Goal: Task Accomplishment & Management: Complete application form

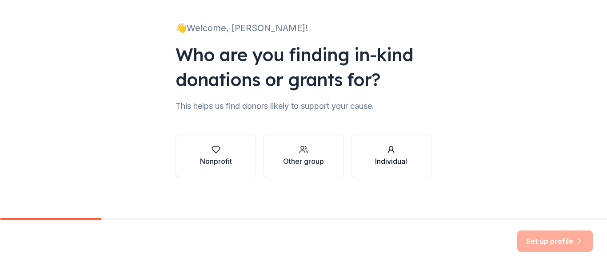
scroll to position [52, 0]
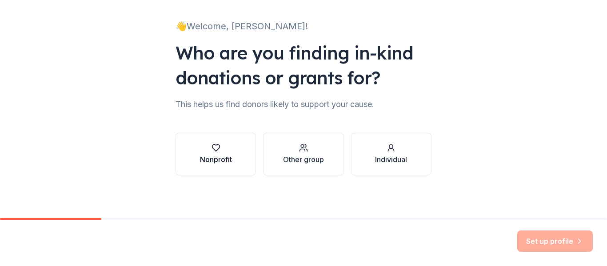
click at [194, 162] on button "Nonprofit" at bounding box center [215, 154] width 80 height 43
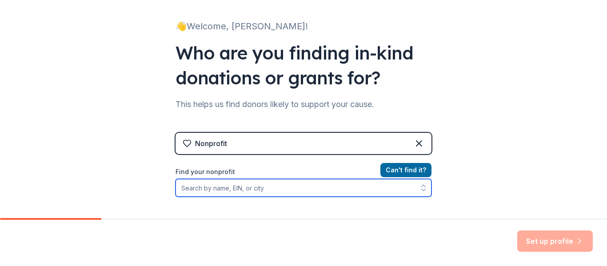
click at [237, 190] on input "Find your nonprofit" at bounding box center [303, 188] width 256 height 18
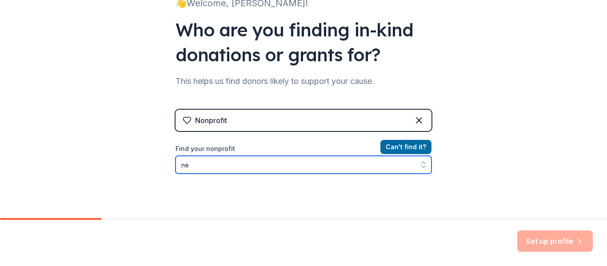
type input "n"
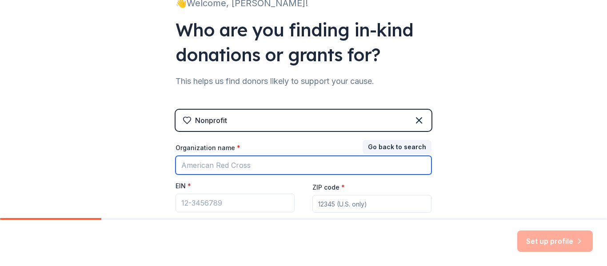
click at [205, 166] on input "Organization name *" at bounding box center [303, 165] width 256 height 19
type input "New Hope Village Inc"
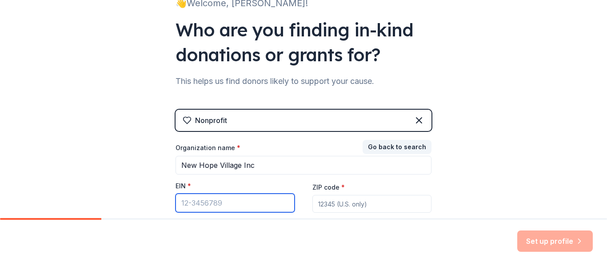
paste input "[US_EMPLOYER_IDENTIFICATION_NUMBER]"
type input "[US_EMPLOYER_IDENTIFICATION_NUMBER]"
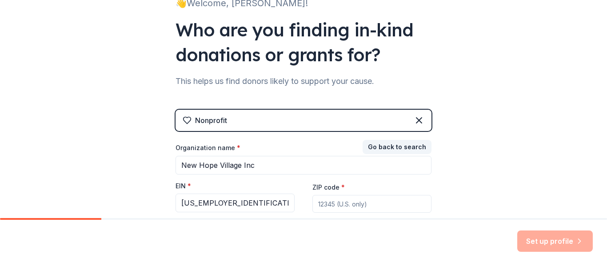
click at [323, 211] on input "ZIP code *" at bounding box center [371, 204] width 119 height 18
type input "92311"
click at [525, 244] on button "Set up profile" at bounding box center [554, 240] width 75 height 21
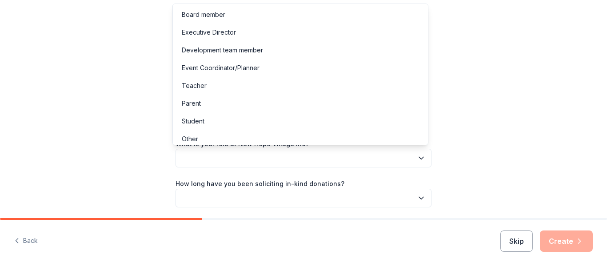
click at [226, 156] on button "button" at bounding box center [303, 158] width 256 height 19
click at [254, 136] on div "Other" at bounding box center [299, 139] width 251 height 18
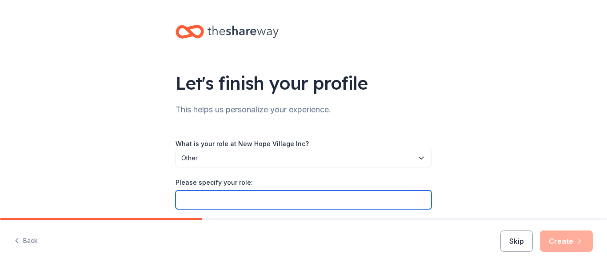
click at [254, 199] on input "Please specify your role:" at bounding box center [303, 199] width 256 height 19
type input "Case Manager"
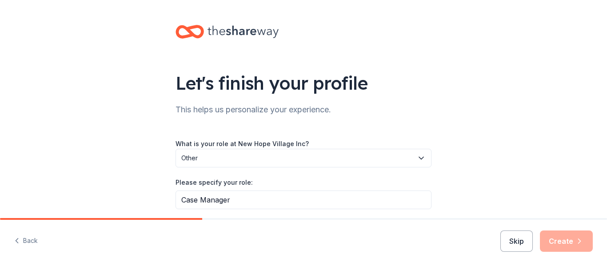
click at [287, 159] on span "Other" at bounding box center [297, 158] width 232 height 11
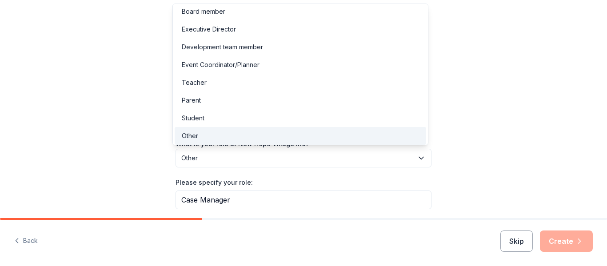
click at [480, 126] on div "Let's finish your profile This helps us personalize your experience. What is yo…" at bounding box center [303, 166] width 607 height 332
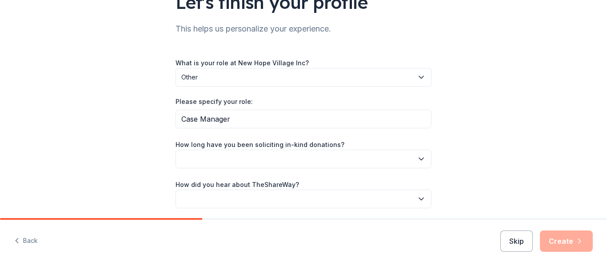
scroll to position [89, 0]
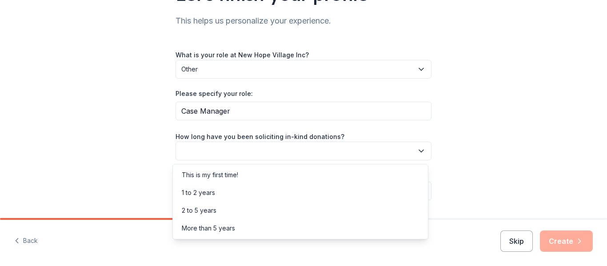
click at [352, 153] on button "button" at bounding box center [303, 151] width 256 height 19
click at [295, 181] on div "This is my first time!" at bounding box center [299, 175] width 251 height 18
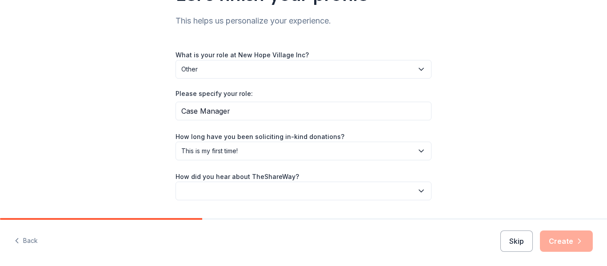
scroll to position [114, 0]
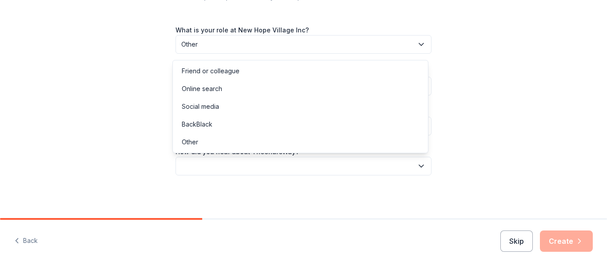
click at [280, 163] on button "button" at bounding box center [303, 166] width 256 height 19
click at [254, 93] on div "Online search" at bounding box center [299, 89] width 251 height 18
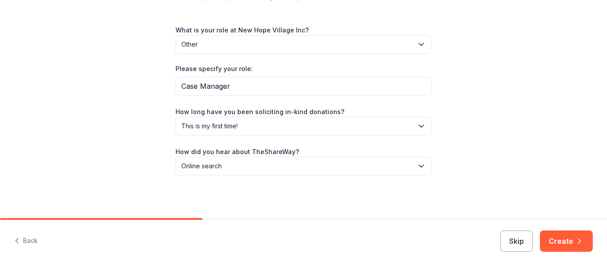
click at [538, 234] on div "Skip Create" at bounding box center [546, 240] width 92 height 21
click at [559, 234] on button "Create" at bounding box center [565, 240] width 53 height 21
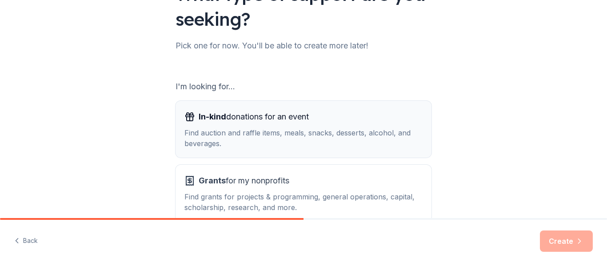
scroll to position [133, 0]
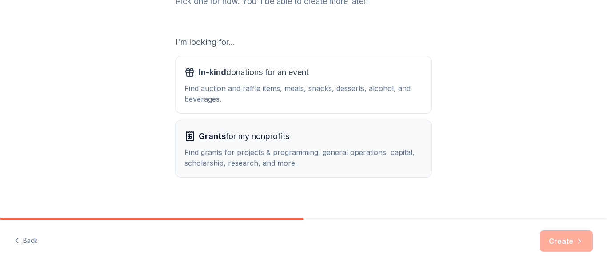
drag, startPoint x: 284, startPoint y: 79, endPoint x: 297, endPoint y: 161, distance: 82.2
click at [284, 80] on div "In-kind donations for an event Find auction and raffle items, meals, snacks, de…" at bounding box center [303, 84] width 238 height 39
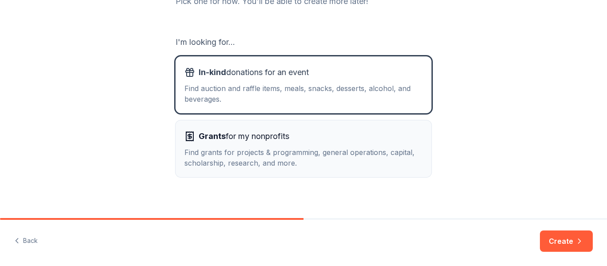
click at [297, 161] on div "Find grants for projects & programming, general operations, capital, scholarshi…" at bounding box center [303, 157] width 238 height 21
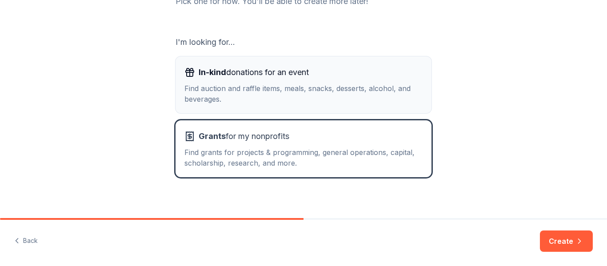
click at [301, 103] on div "Find auction and raffle items, meals, snacks, desserts, alcohol, and beverages." at bounding box center [303, 93] width 238 height 21
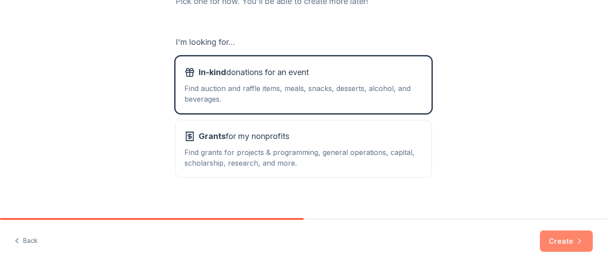
click at [581, 249] on button "Create" at bounding box center [565, 240] width 53 height 21
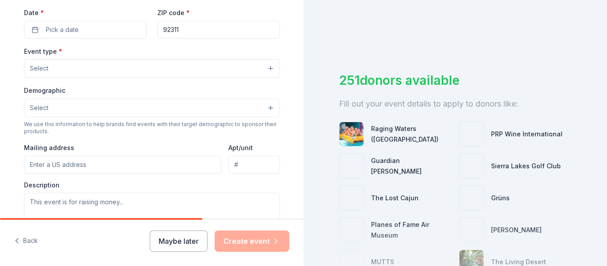
scroll to position [222, 0]
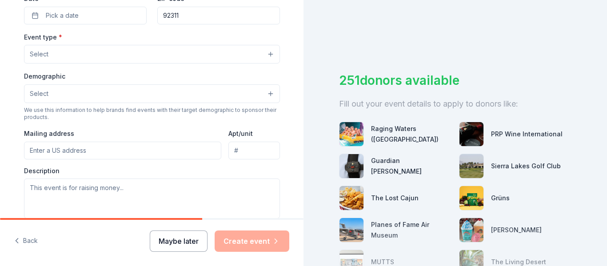
click at [170, 235] on button "Maybe later" at bounding box center [179, 240] width 58 height 21
click at [174, 241] on button "Maybe later" at bounding box center [179, 240] width 58 height 21
click at [186, 234] on button "Maybe later" at bounding box center [179, 240] width 58 height 21
click at [186, 235] on div "Maybe later Create event" at bounding box center [219, 240] width 139 height 21
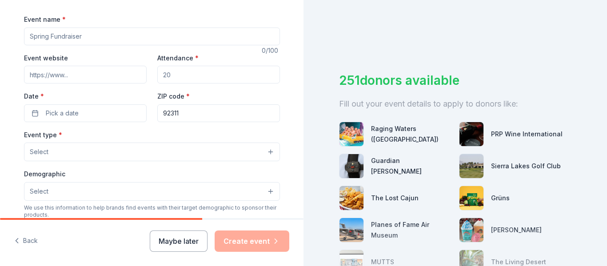
scroll to position [306, 0]
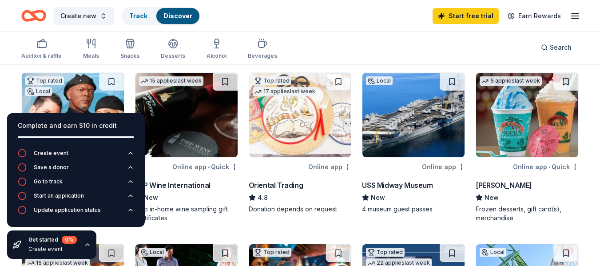
scroll to position [89, 0]
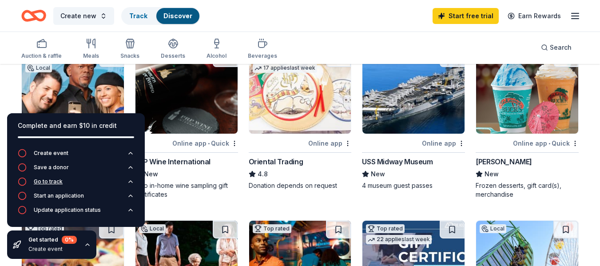
click at [51, 180] on div "Go to track" at bounding box center [48, 181] width 29 height 7
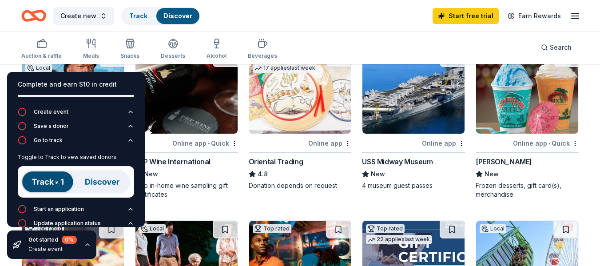
click at [246, 26] on div "Create new Track Discover Start free trial Earn Rewards" at bounding box center [299, 15] width 557 height 21
click at [76, 251] on div "Get started 0 % Create event" at bounding box center [51, 244] width 89 height 28
click at [88, 241] on div "Get started 0 % Create event" at bounding box center [51, 244] width 89 height 28
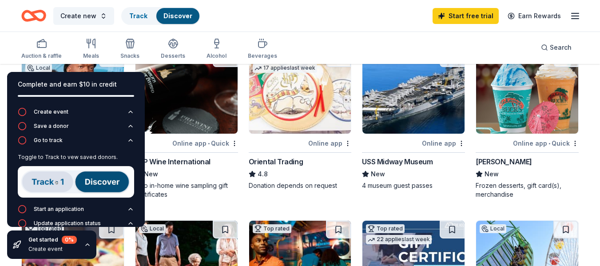
click at [89, 245] on icon "button" at bounding box center [87, 244] width 7 height 7
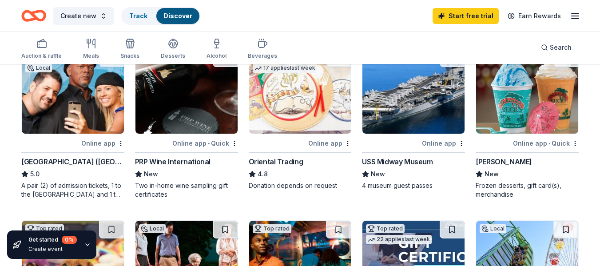
click at [88, 146] on div "Online app" at bounding box center [102, 143] width 43 height 11
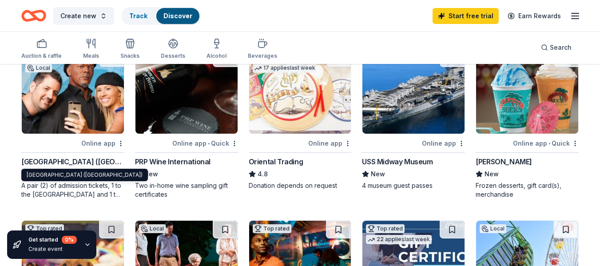
click at [318, 141] on div "Online app" at bounding box center [329, 143] width 43 height 11
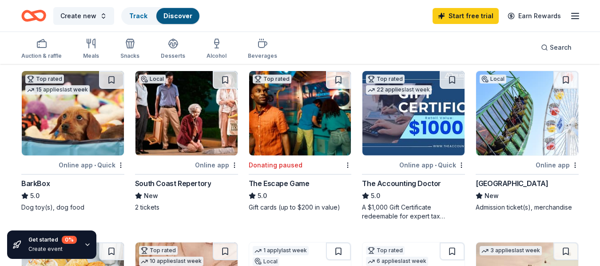
scroll to position [266, 0]
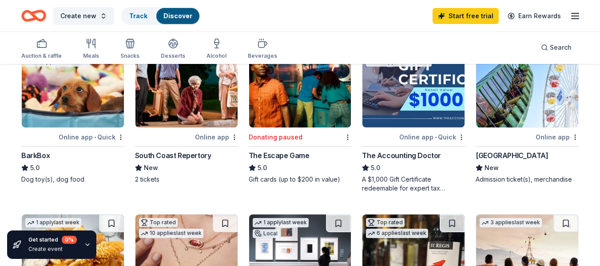
click at [72, 136] on div "Online app • Quick" at bounding box center [92, 136] width 66 height 11
click at [327, 162] on div "The Escape Game 5.0 Gift cards (up to $200 in value)" at bounding box center [300, 167] width 103 height 34
click at [480, 155] on div "Pacific Park" at bounding box center [512, 155] width 72 height 11
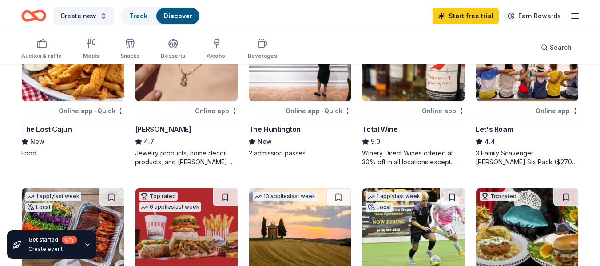
scroll to position [444, 0]
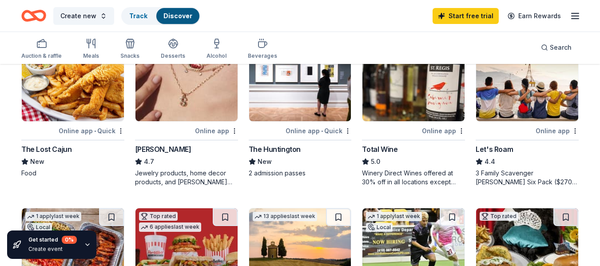
click at [533, 148] on div "Let's Roam" at bounding box center [527, 149] width 103 height 11
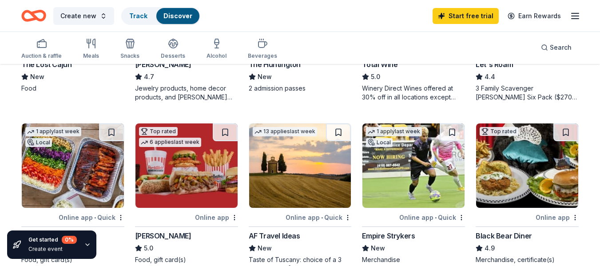
scroll to position [577, 0]
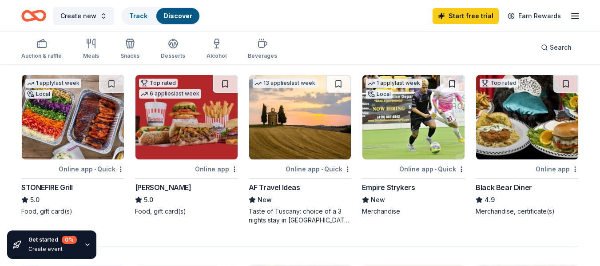
click at [507, 190] on div "Black Bear Diner" at bounding box center [504, 187] width 56 height 11
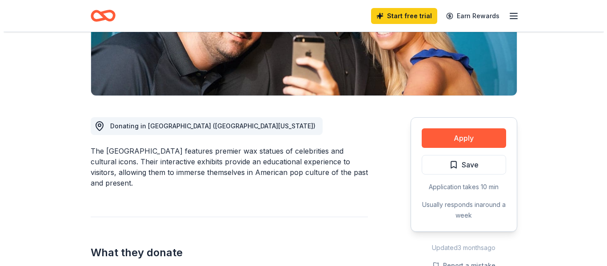
scroll to position [178, 0]
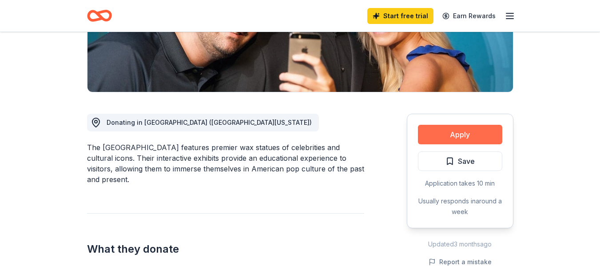
click at [438, 139] on button "Apply" at bounding box center [460, 135] width 84 height 20
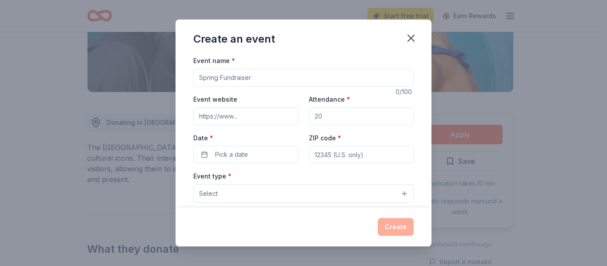
click at [283, 78] on input "Event name *" at bounding box center [303, 78] width 220 height 18
type input "K"
type input "[GEOGRAPHIC_DATA]"
click at [318, 120] on input "Attendance *" at bounding box center [361, 116] width 105 height 18
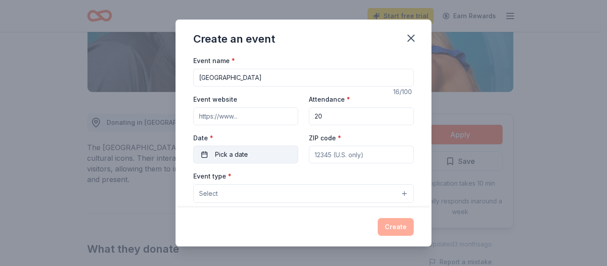
type input "20"
click at [210, 151] on button "Pick a date" at bounding box center [245, 155] width 105 height 18
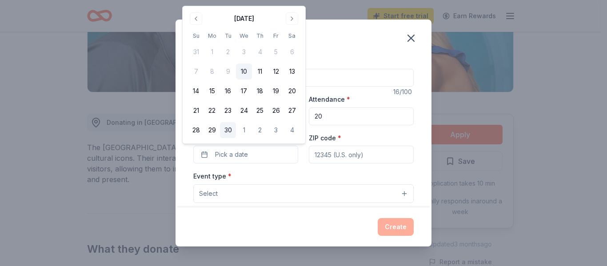
click at [229, 135] on button "30" at bounding box center [228, 130] width 16 height 16
click at [293, 21] on button "Go to next month" at bounding box center [291, 18] width 12 height 12
click at [194, 71] on button "5" at bounding box center [196, 71] width 16 height 16
click at [348, 138] on div "ZIP code *" at bounding box center [361, 148] width 105 height 32
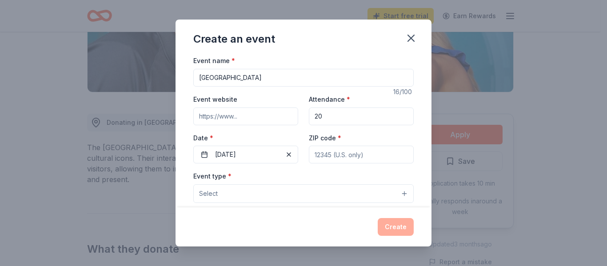
click at [349, 150] on input "ZIP code *" at bounding box center [361, 155] width 105 height 18
type input "92311"
click at [265, 194] on button "Select" at bounding box center [303, 193] width 220 height 19
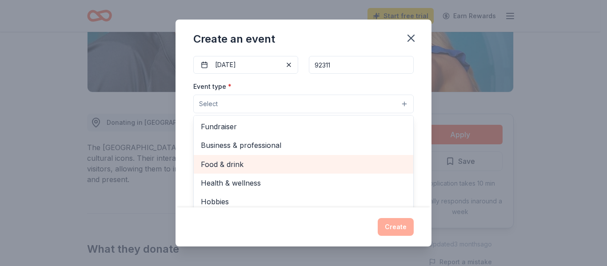
scroll to position [89, 0]
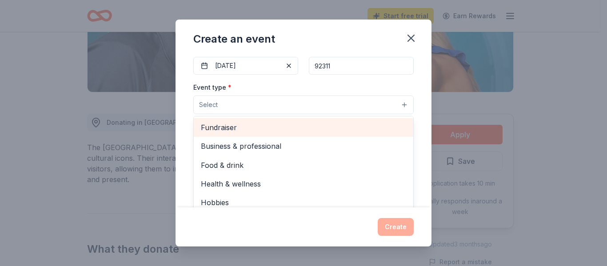
click at [262, 125] on span "Fundraiser" at bounding box center [303, 128] width 205 height 12
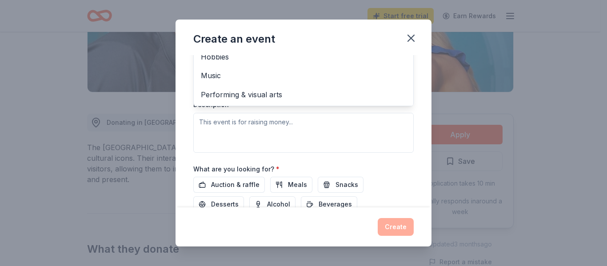
scroll to position [222, 0]
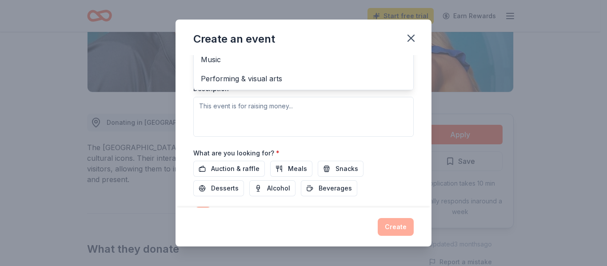
click at [259, 125] on div "Event type * Fundraiser Business & professional Food & drink Health & wellness …" at bounding box center [303, 42] width 220 height 188
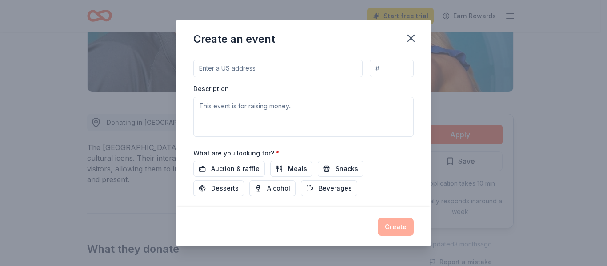
scroll to position [63, 0]
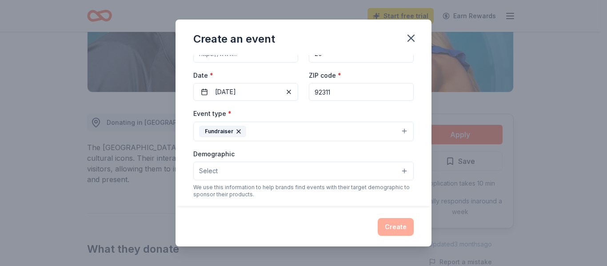
click at [267, 172] on button "Select" at bounding box center [303, 171] width 220 height 19
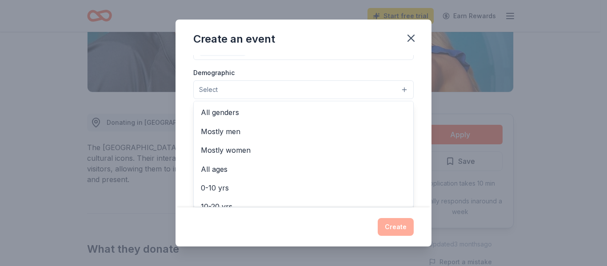
scroll to position [151, 0]
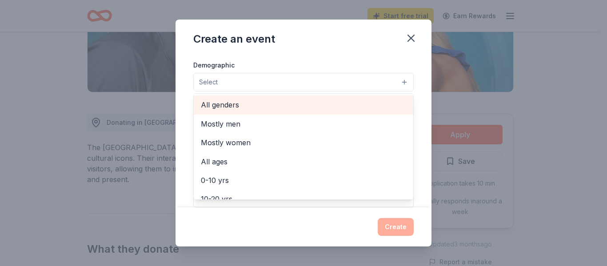
click at [262, 109] on span "All genders" at bounding box center [303, 105] width 205 height 12
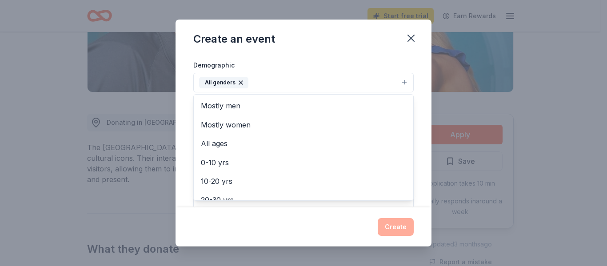
click at [416, 91] on div "Event name * New Hope Village 16 /100 Event website Attendance * 20 Date * 10/0…" at bounding box center [303, 131] width 256 height 152
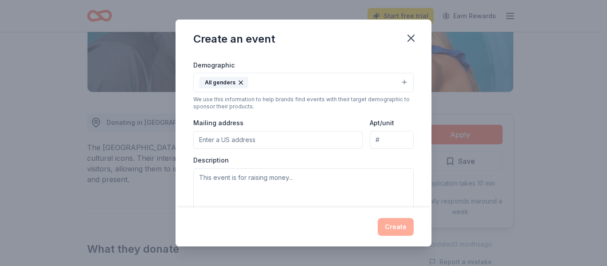
click at [277, 146] on input "Mailing address" at bounding box center [277, 140] width 169 height 18
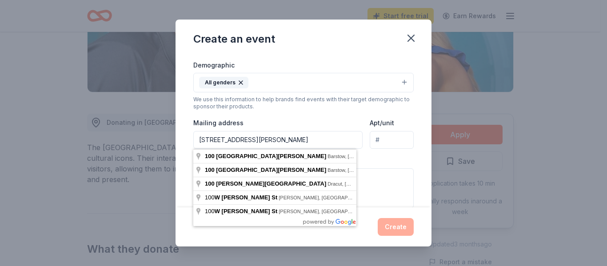
type input "100 w Fredricks st"
click at [376, 145] on input "Apt/unit" at bounding box center [391, 140] width 44 height 18
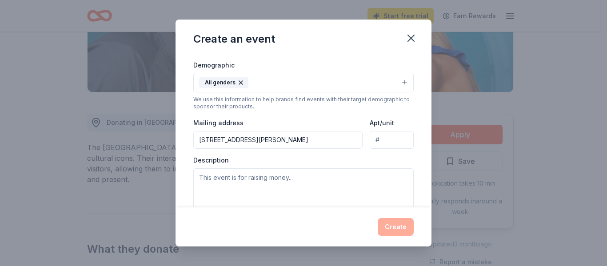
click at [345, 127] on div "Mailing address 100 w Fredricks st" at bounding box center [277, 133] width 169 height 32
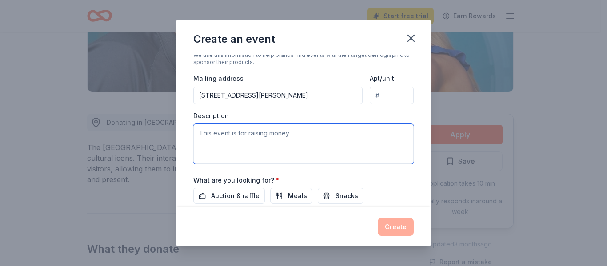
click at [242, 133] on textarea at bounding box center [303, 144] width 220 height 40
paste textarea "We are a local non-profit 501C3 organization. Our Tax ID number is [US_EMPLOYER…"
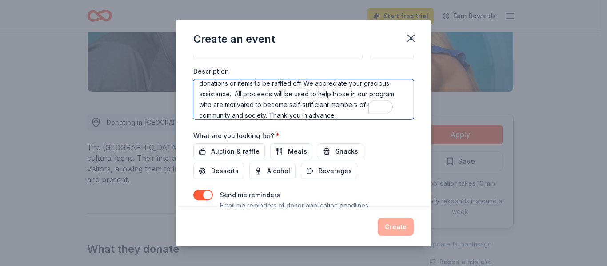
scroll to position [59, 0]
type textarea "We are a local non-profit 501C3 organization. Our Tax ID number is [US_EMPLOYER…"
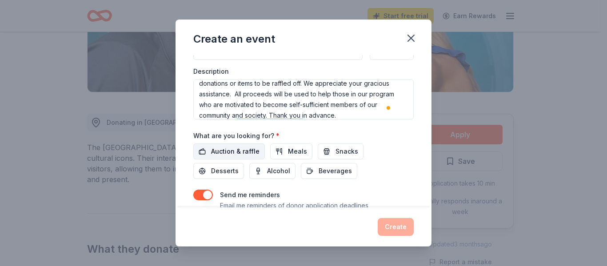
click at [248, 155] on span "Auction & raffle" at bounding box center [235, 151] width 48 height 11
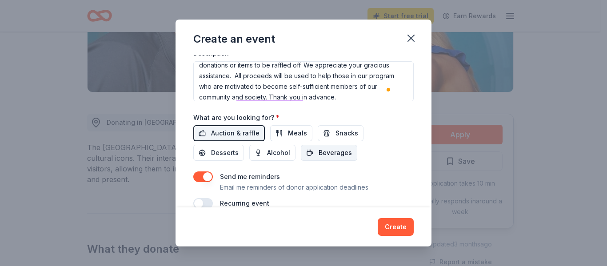
scroll to position [274, 0]
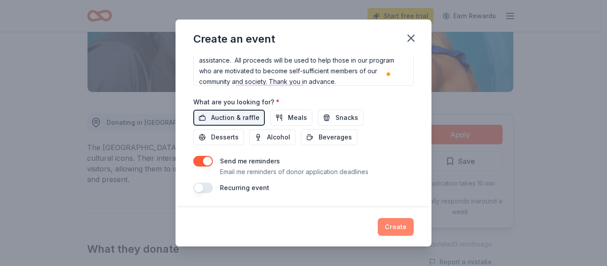
click at [406, 221] on button "Create" at bounding box center [395, 227] width 36 height 18
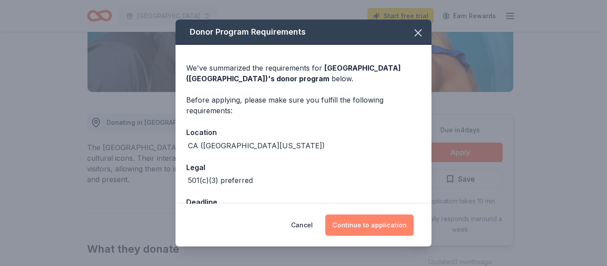
click at [351, 224] on button "Continue to application" at bounding box center [369, 224] width 88 height 21
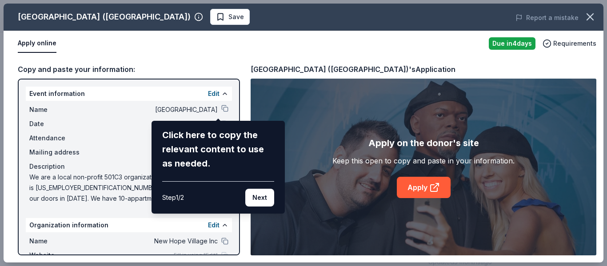
click at [220, 107] on div "Hollywood Wax Museum (Hollywood) Save Report a mistake Apply online Due in 4 da…" at bounding box center [303, 133] width 599 height 259
click at [266, 203] on button "Next" at bounding box center [259, 198] width 29 height 18
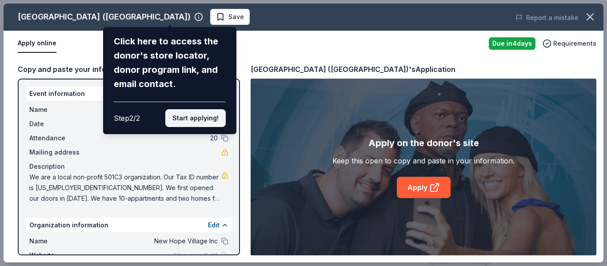
click at [189, 123] on button "Start applying!" at bounding box center [195, 118] width 60 height 18
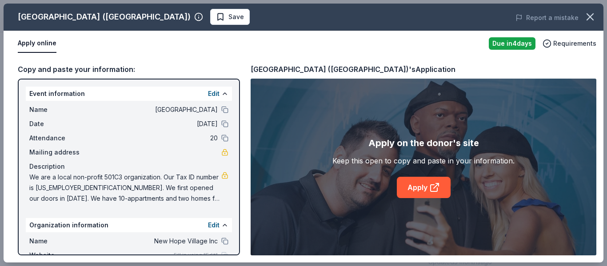
click at [93, 180] on span "We are a local non-profit 501C3 organization. Our Tax ID number is [US_EMPLOYER…" at bounding box center [125, 188] width 192 height 32
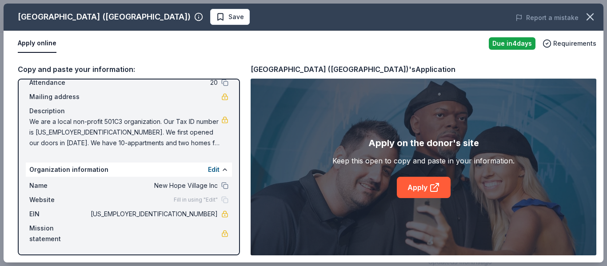
scroll to position [56, 0]
click at [166, 218] on span "[US_EMPLOYER_IDENTIFICATION_NUMBER]" at bounding box center [153, 213] width 129 height 11
click at [166, 228] on div "Mission statement" at bounding box center [128, 232] width 199 height 21
click at [221, 171] on button at bounding box center [224, 169] width 7 height 7
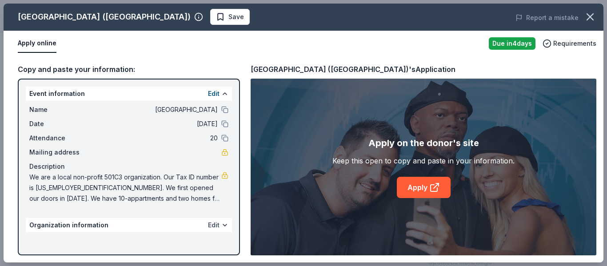
click at [211, 224] on button "Edit" at bounding box center [214, 225] width 12 height 11
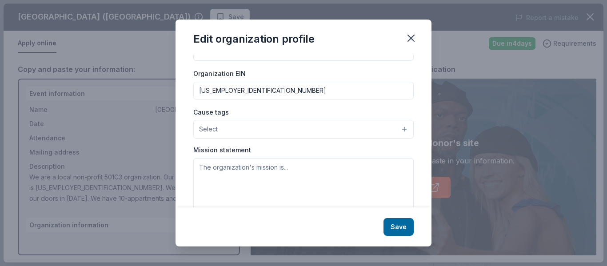
scroll to position [133, 0]
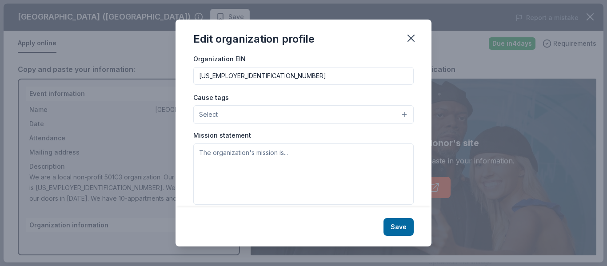
click at [256, 111] on button "Select" at bounding box center [303, 114] width 220 height 19
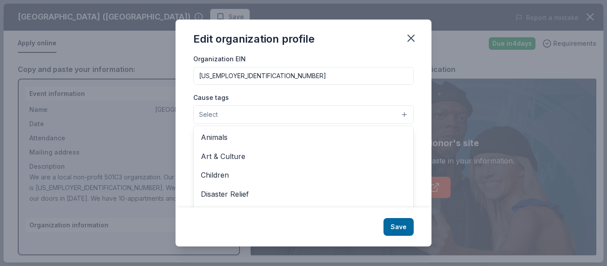
click at [256, 111] on button "Select" at bounding box center [303, 114] width 220 height 19
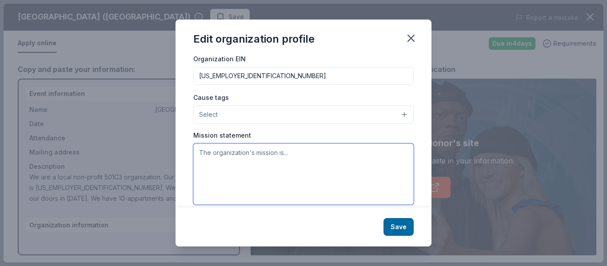
click at [249, 176] on textarea at bounding box center [303, 173] width 220 height 61
paste textarea "Our missionis to provide safe, affordable housing and comprehensive supportive …"
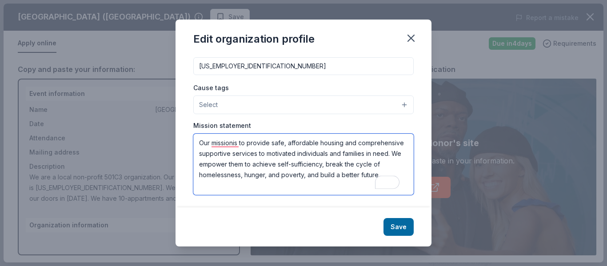
scroll to position [145, 0]
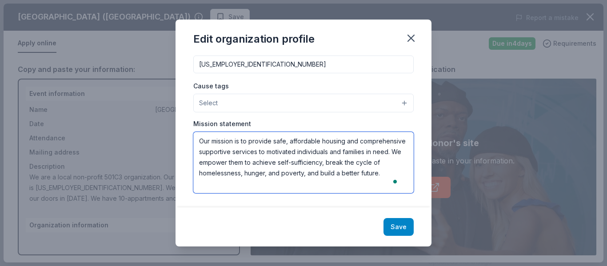
type textarea "Our mission is to provide safe, affordable housing and comprehensive supportive…"
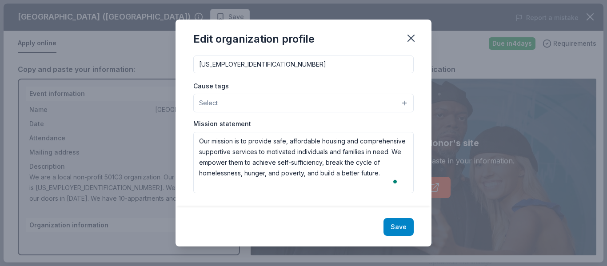
click at [400, 220] on button "Save" at bounding box center [398, 227] width 30 height 18
click at [398, 225] on div "Save" at bounding box center [303, 226] width 256 height 39
click at [342, 108] on button "Select" at bounding box center [303, 103] width 220 height 19
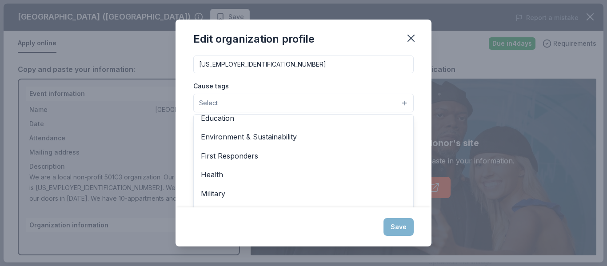
scroll to position [89, 0]
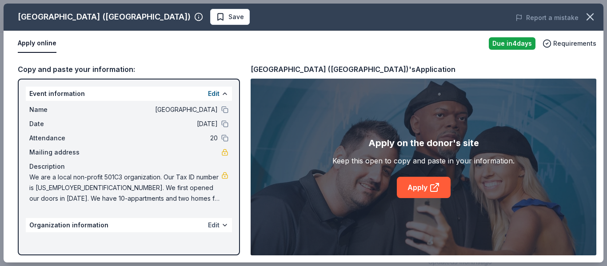
click at [214, 223] on button "Edit" at bounding box center [214, 225] width 12 height 11
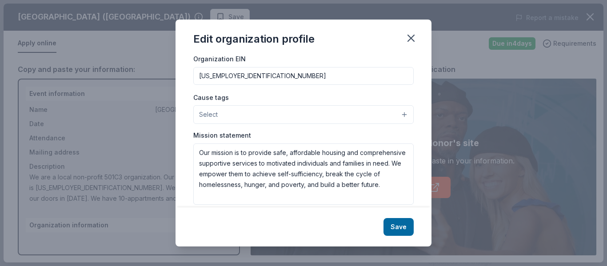
scroll to position [145, 0]
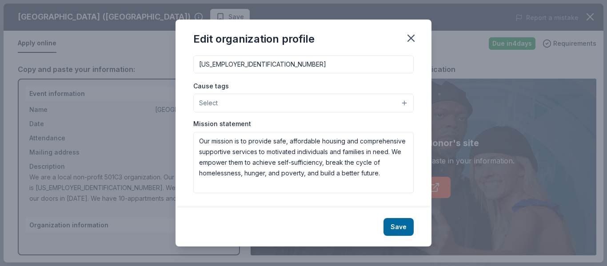
click at [258, 99] on button "Select" at bounding box center [303, 103] width 220 height 19
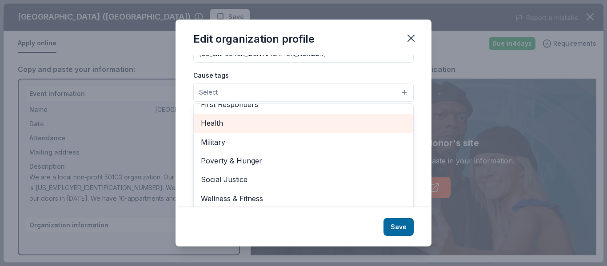
scroll to position [158, 0]
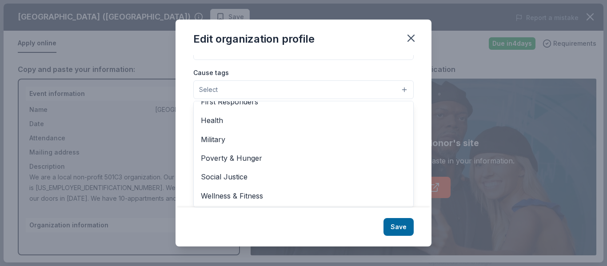
drag, startPoint x: 270, startPoint y: 161, endPoint x: 263, endPoint y: 220, distance: 59.9
click at [264, 223] on div "Edit organization profile Changes made here will be reflected on your Account. …" at bounding box center [303, 133] width 256 height 226
click at [409, 40] on div "Edit organization profile Changes made here will be reflected on your Account. …" at bounding box center [303, 133] width 256 height 226
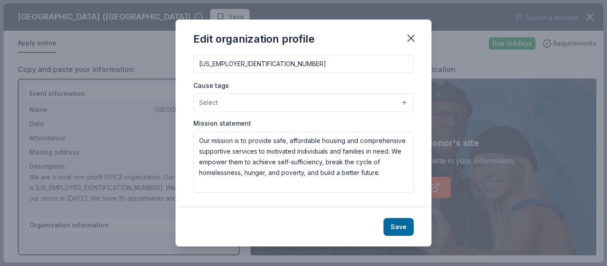
scroll to position [145, 0]
drag, startPoint x: 409, startPoint y: 42, endPoint x: 252, endPoint y: 182, distance: 210.4
click at [411, 44] on icon "button" at bounding box center [410, 38] width 12 height 12
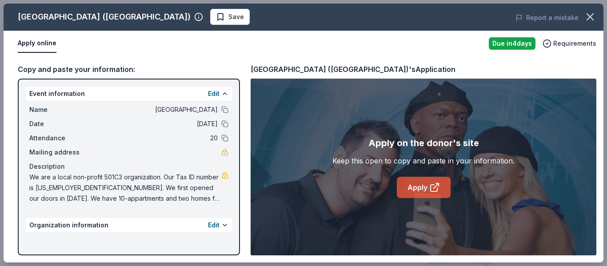
click at [406, 186] on link "Apply" at bounding box center [423, 187] width 54 height 21
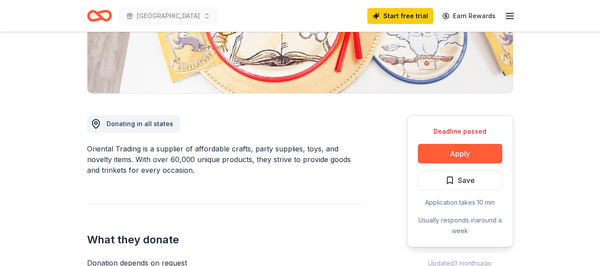
scroll to position [266, 0]
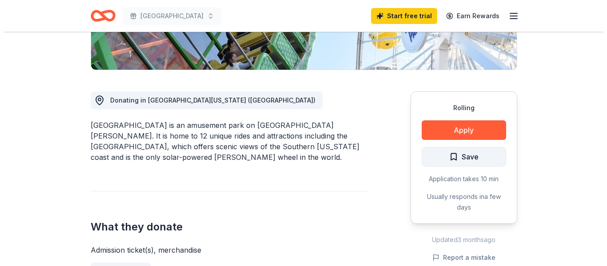
scroll to position [222, 0]
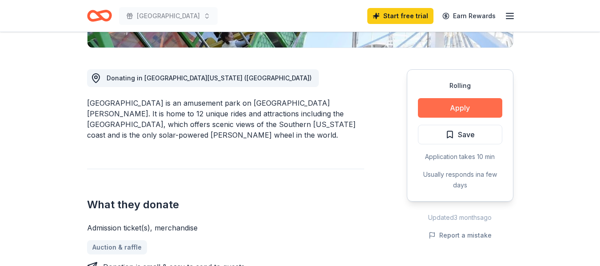
click at [444, 112] on button "Apply" at bounding box center [460, 108] width 84 height 20
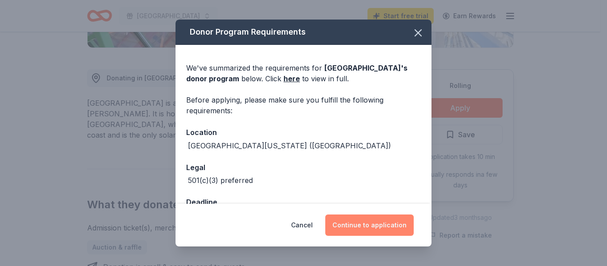
click at [365, 230] on button "Continue to application" at bounding box center [369, 224] width 88 height 21
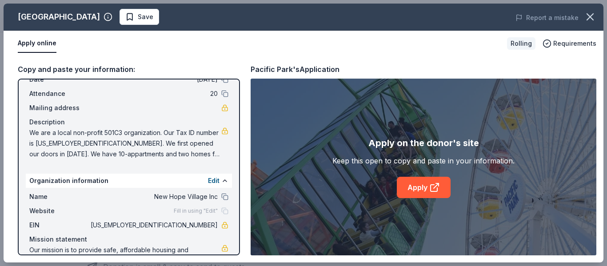
scroll to position [77, 0]
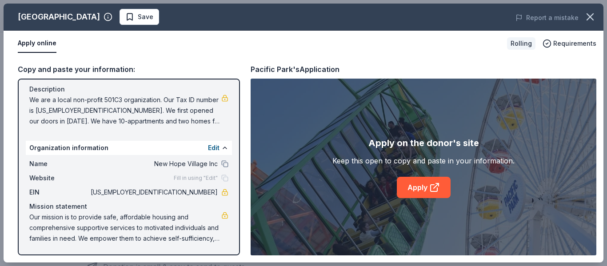
click at [256, 51] on div "Apply online" at bounding box center [259, 43] width 482 height 19
click at [419, 188] on link "Apply" at bounding box center [423, 187] width 54 height 21
click at [418, 188] on link "Apply" at bounding box center [423, 187] width 54 height 21
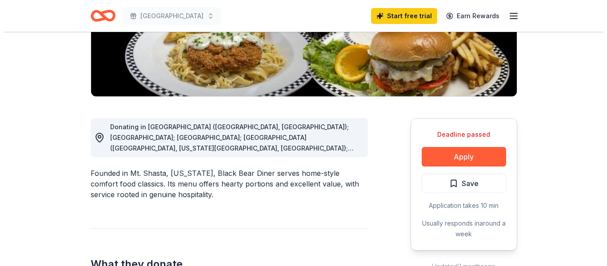
scroll to position [178, 0]
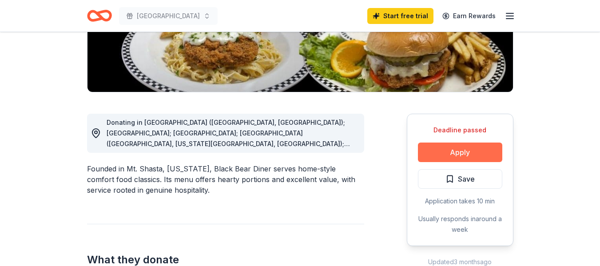
click at [435, 151] on button "Apply" at bounding box center [460, 153] width 84 height 20
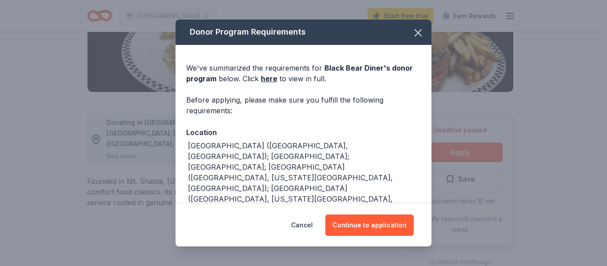
click at [373, 208] on div "Cancel Continue to application" at bounding box center [303, 225] width 256 height 43
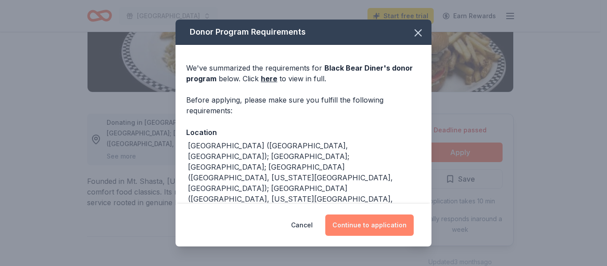
click at [376, 218] on button "Continue to application" at bounding box center [369, 224] width 88 height 21
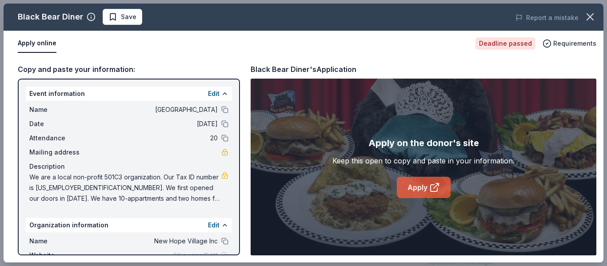
click at [401, 185] on link "Apply" at bounding box center [423, 187] width 54 height 21
